Goal: Information Seeking & Learning: Learn about a topic

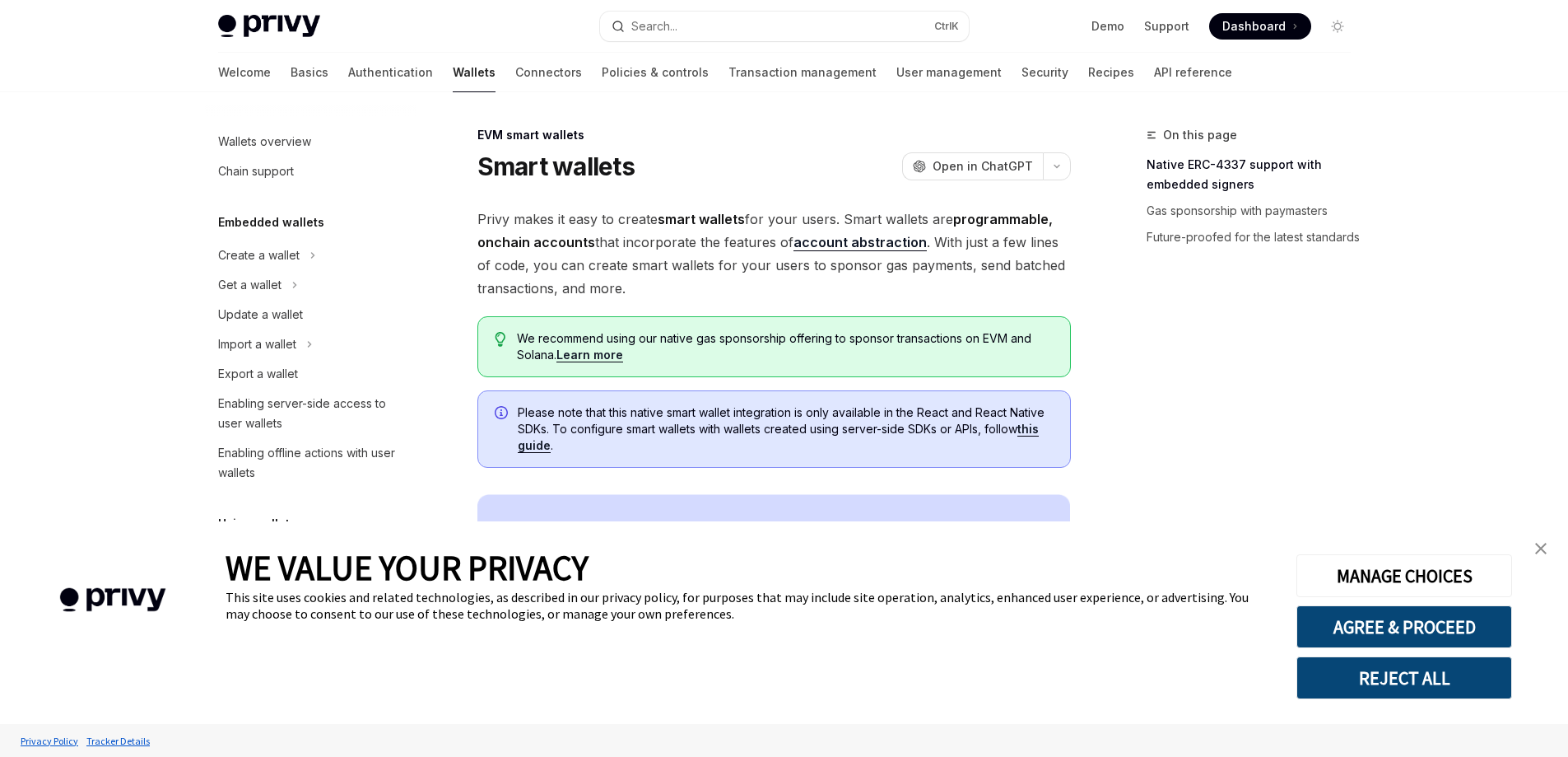
click at [1538, 547] on img "close banner" at bounding box center [1540, 548] width 11 height 11
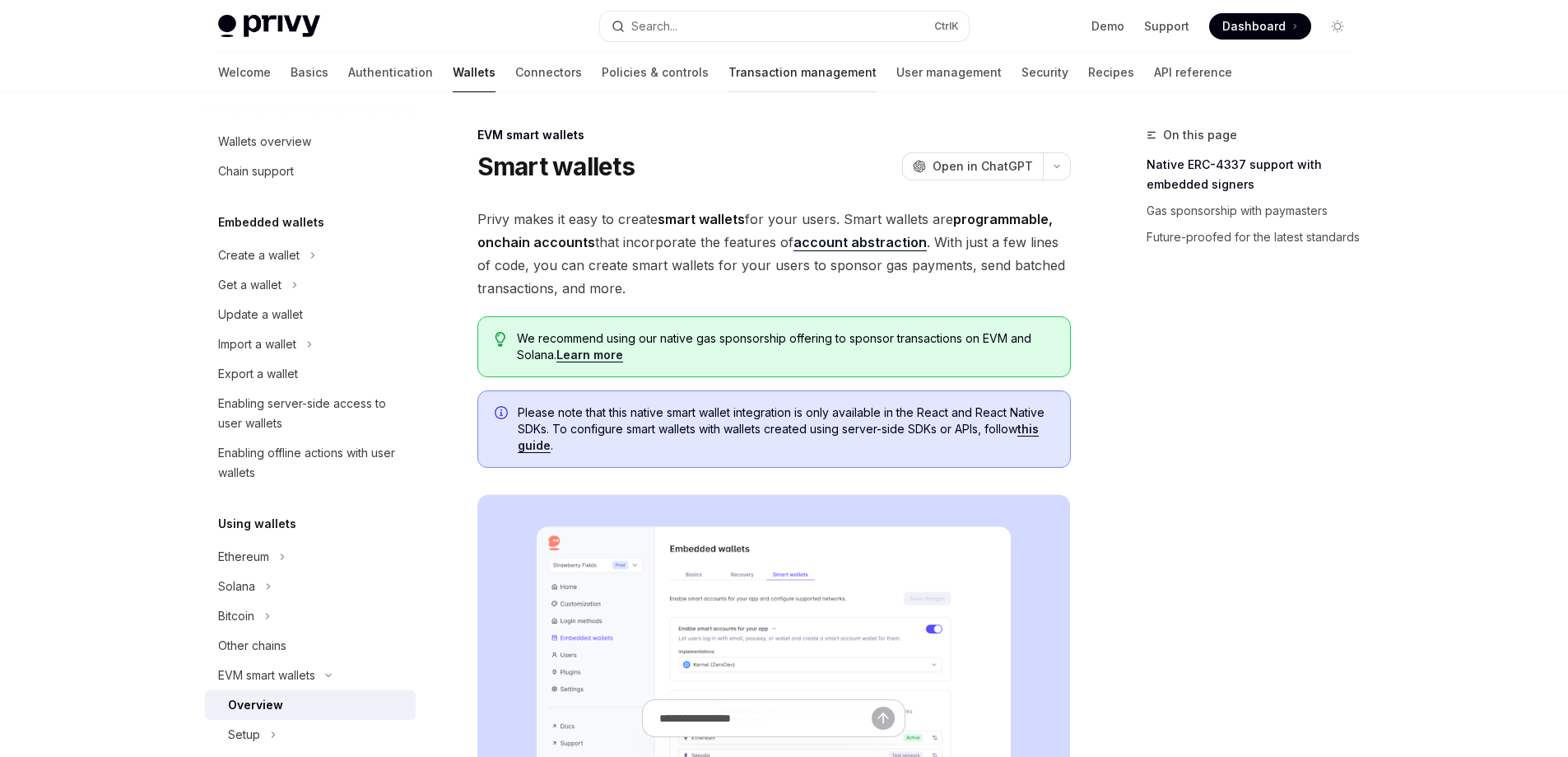
click at [728, 77] on link "Transaction management" at bounding box center [802, 72] width 148 height 39
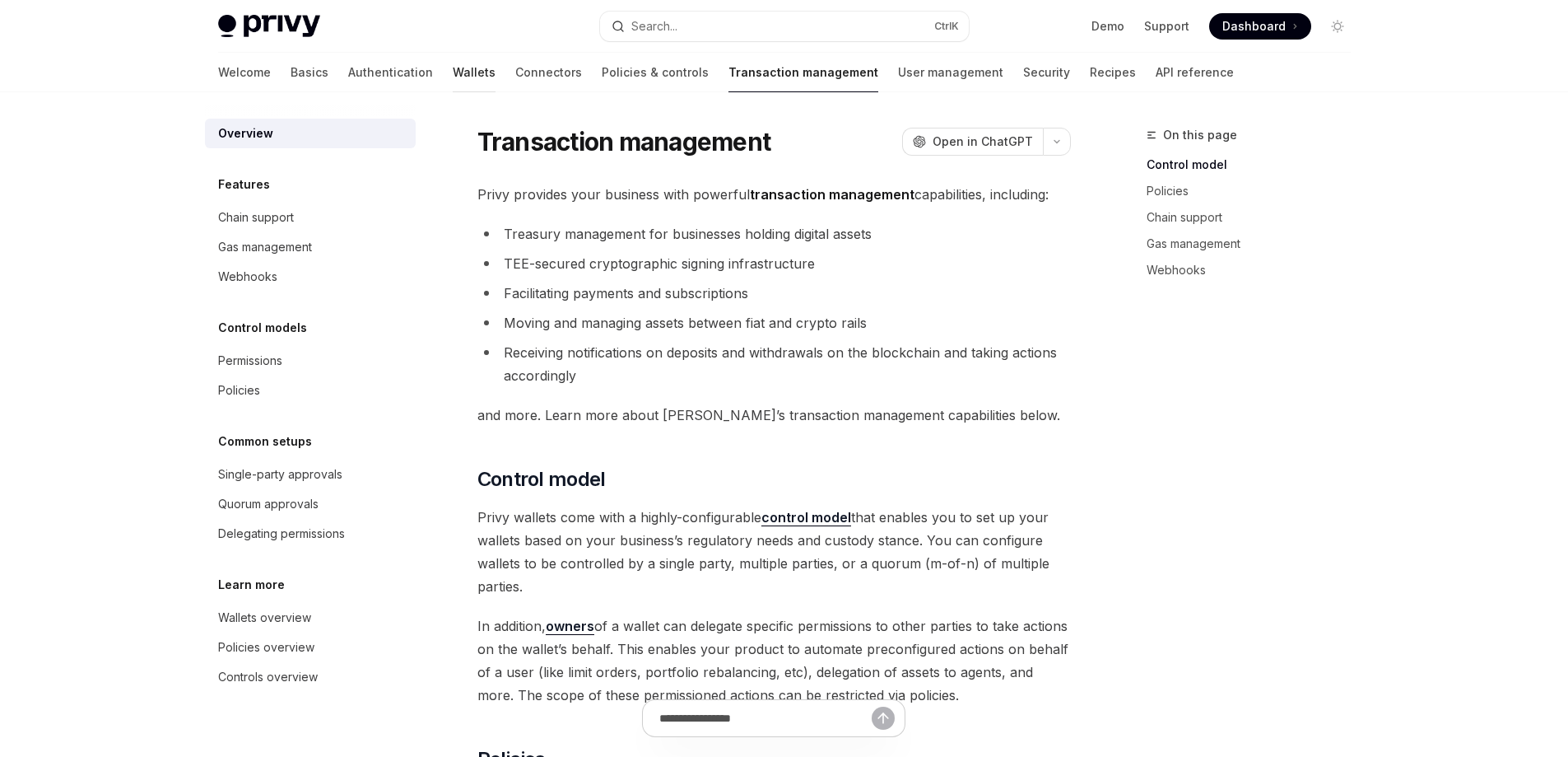
click at [452, 70] on link "Wallets" at bounding box center [473, 72] width 43 height 39
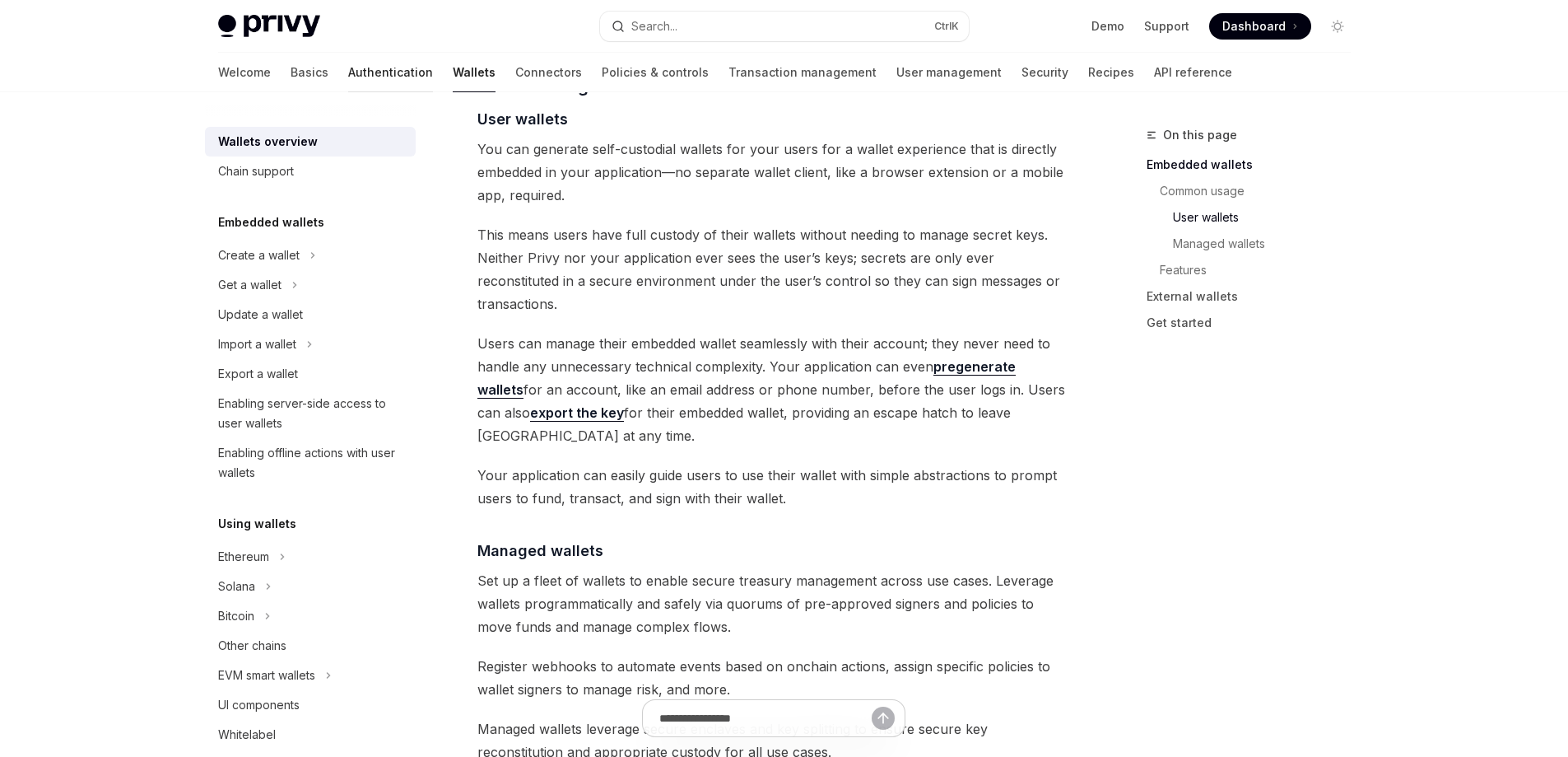
scroll to position [1152, 0]
click at [348, 73] on link "Authentication" at bounding box center [390, 72] width 85 height 39
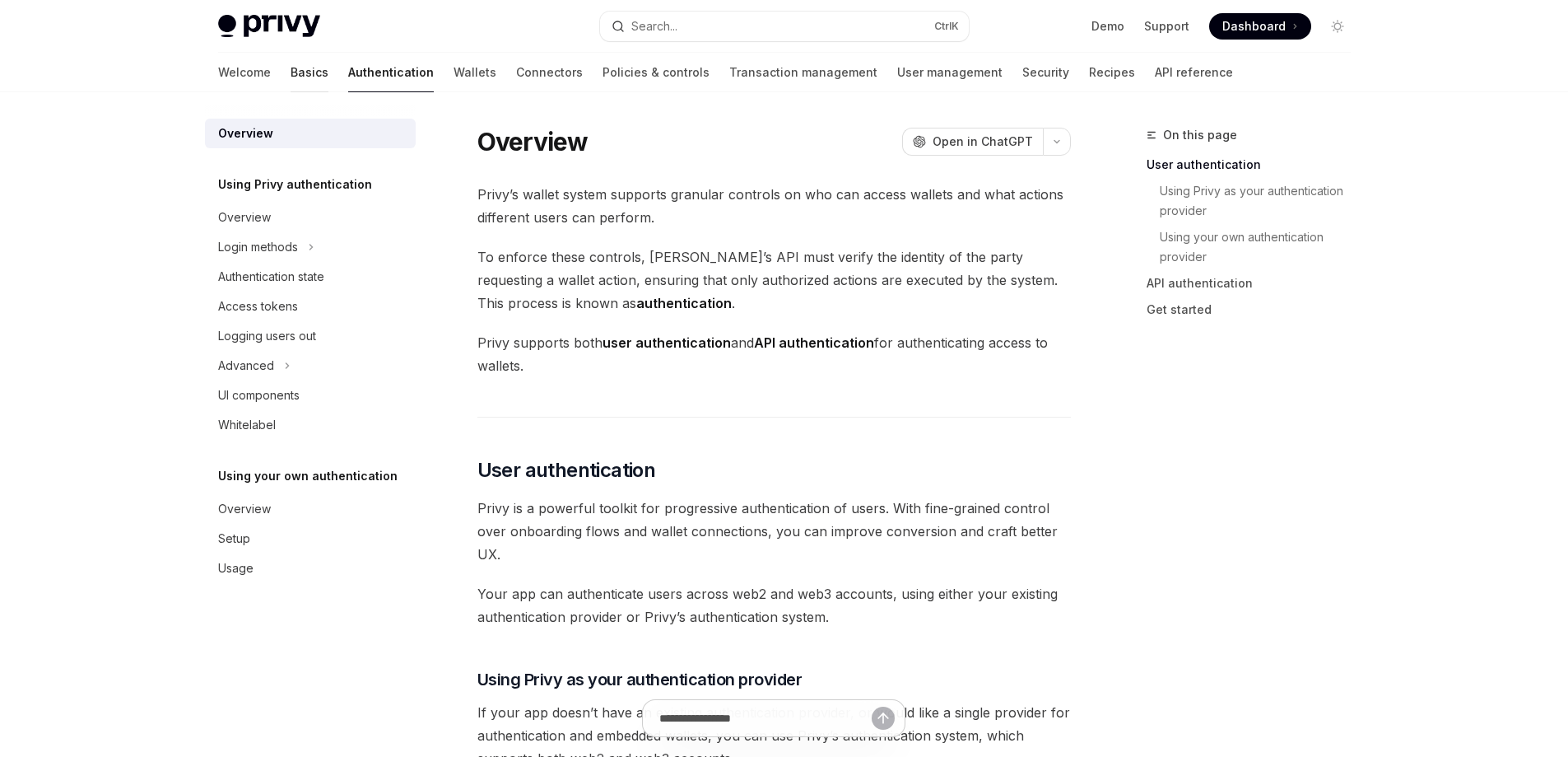
click at [290, 74] on link "Basics" at bounding box center [309, 72] width 38 height 39
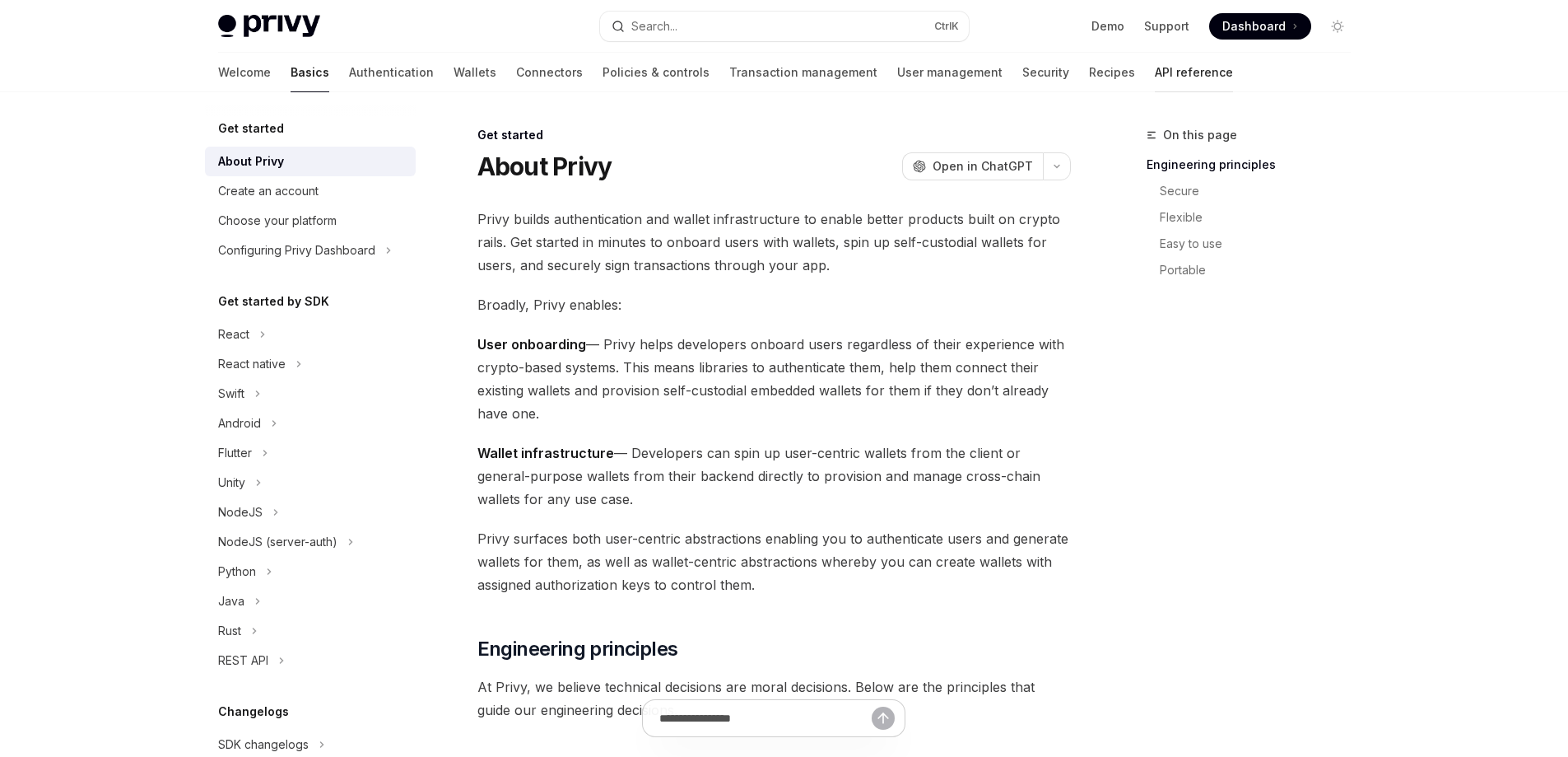
click at [1155, 68] on link "API reference" at bounding box center [1194, 72] width 78 height 39
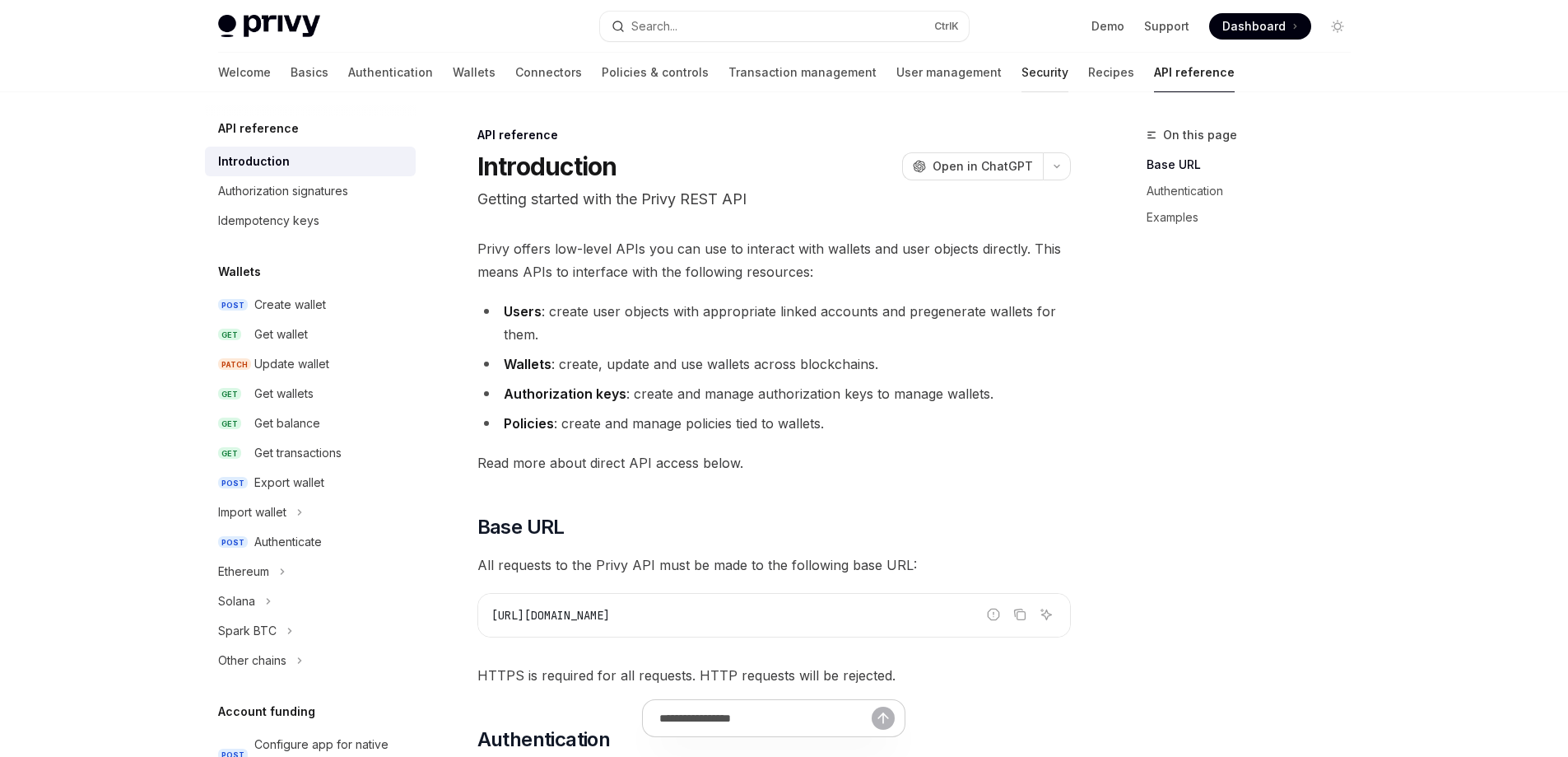
click at [1021, 71] on link "Security" at bounding box center [1044, 72] width 47 height 39
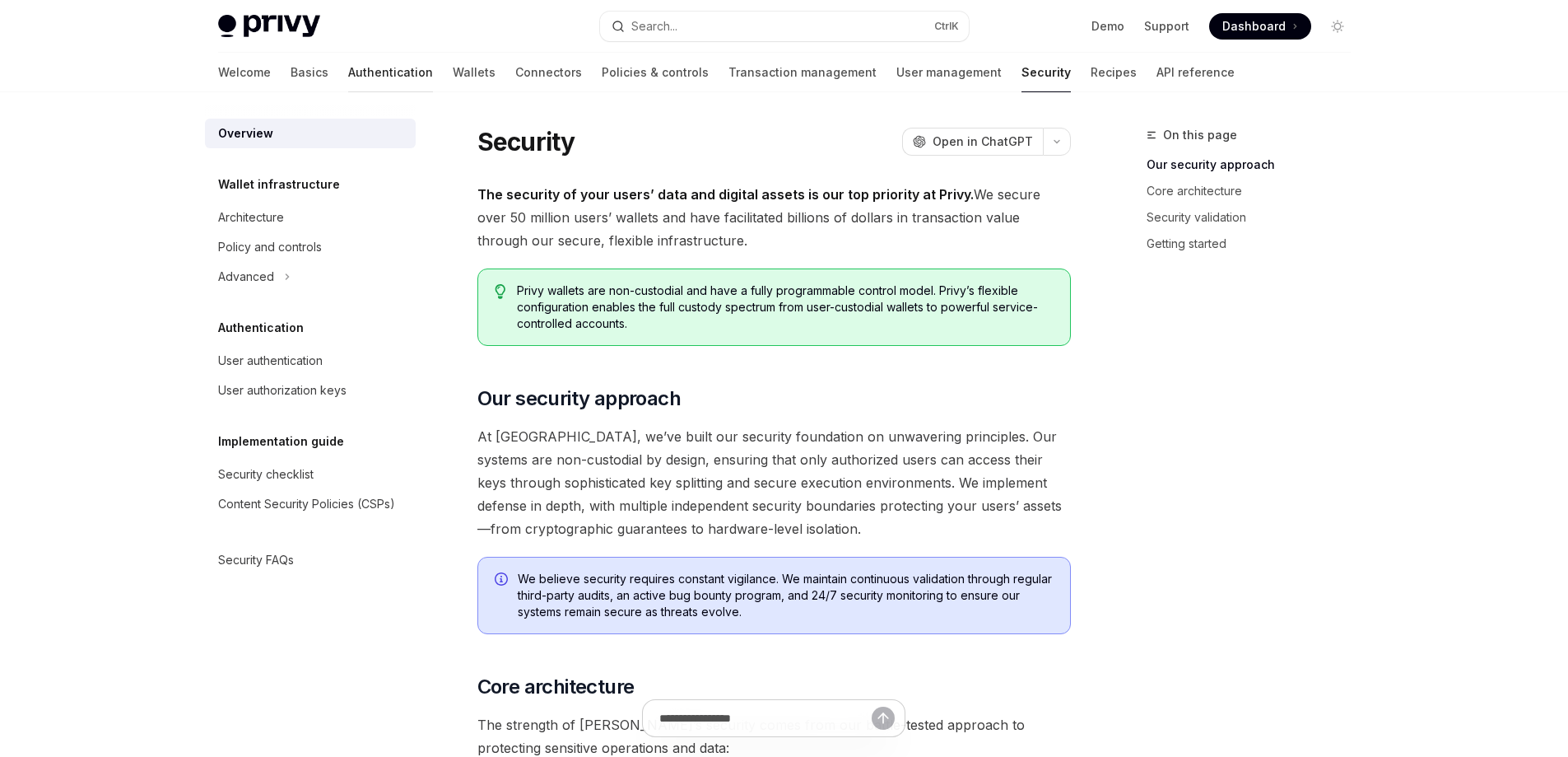
click at [348, 67] on link "Authentication" at bounding box center [390, 72] width 85 height 39
type textarea "*"
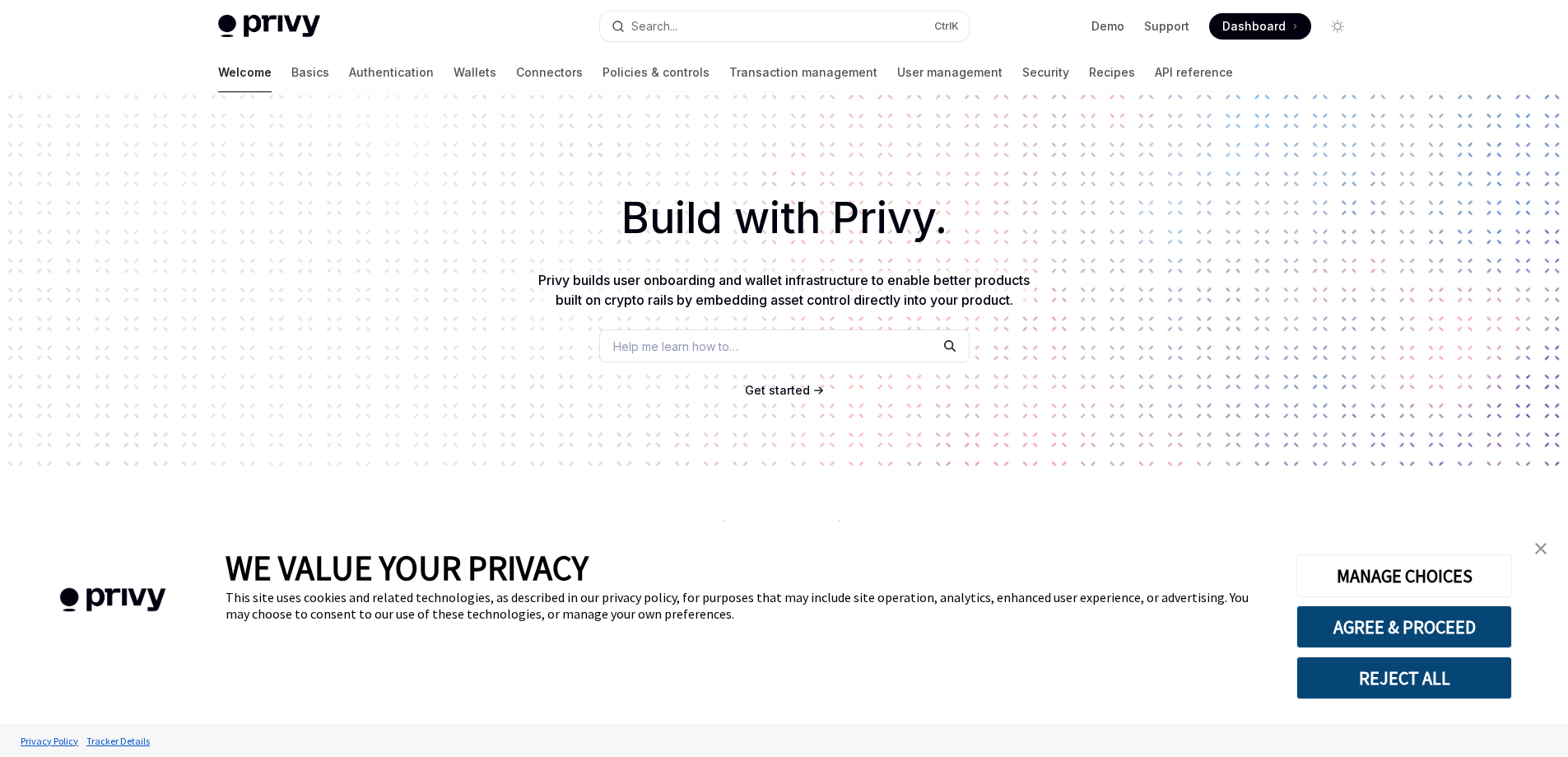
click at [744, 349] on div "Help me learn how to…" at bounding box center [784, 346] width 370 height 32
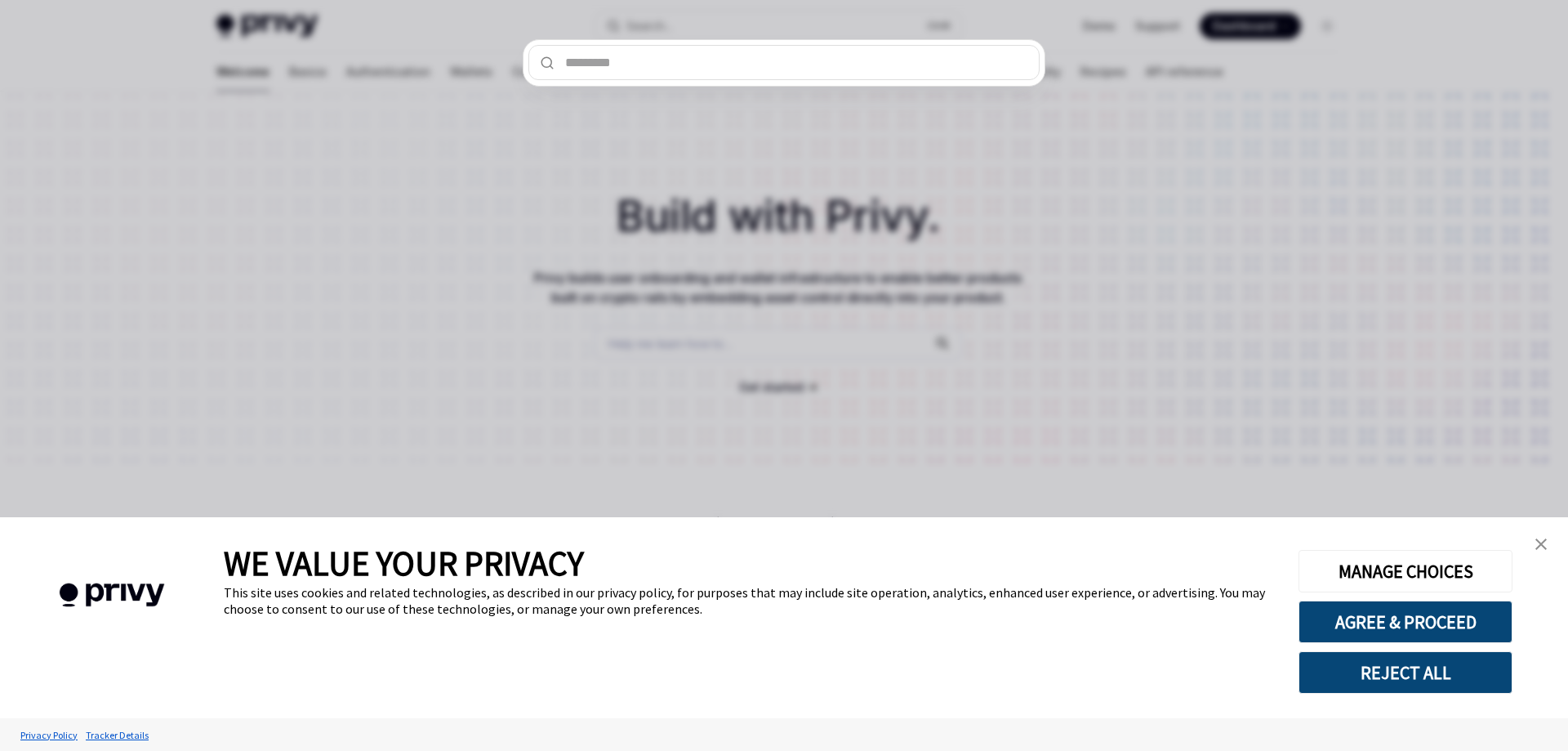
click at [417, 236] on div at bounding box center [784, 375] width 1568 height 751
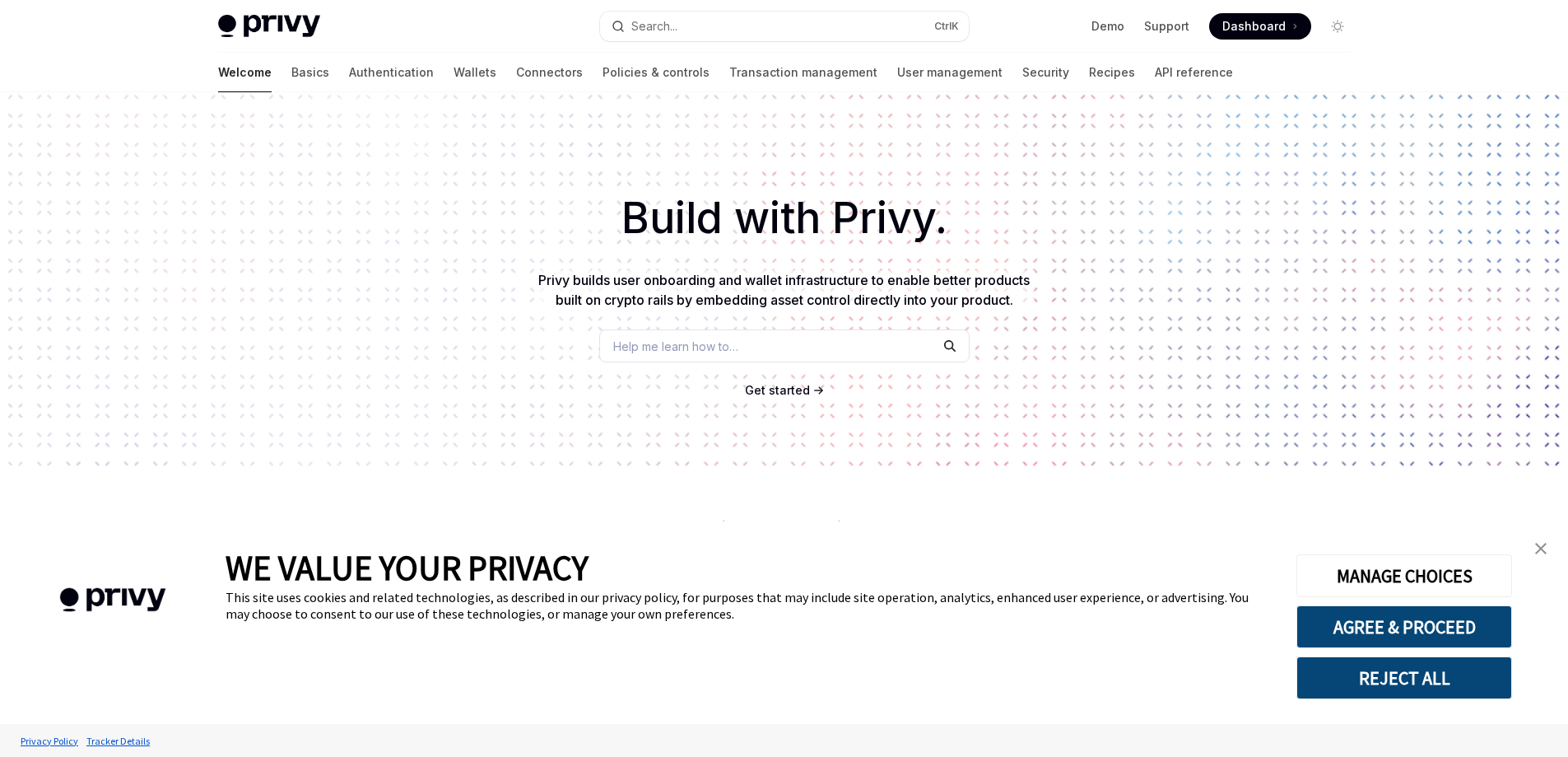
click at [1268, 31] on span "Dashboard" at bounding box center [1254, 26] width 63 height 16
click at [1185, 28] on link "Support" at bounding box center [1166, 26] width 45 height 16
